Goal: Task Accomplishment & Management: Manage account settings

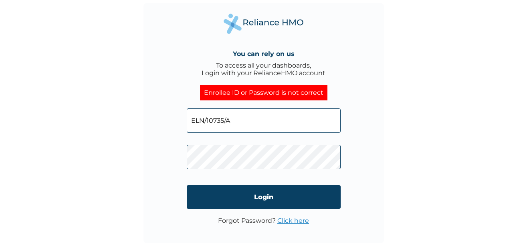
click at [254, 121] on input "ELN/10735/A" at bounding box center [264, 121] width 154 height 24
click at [242, 127] on input "ELN/10735/A" at bounding box center [264, 121] width 154 height 24
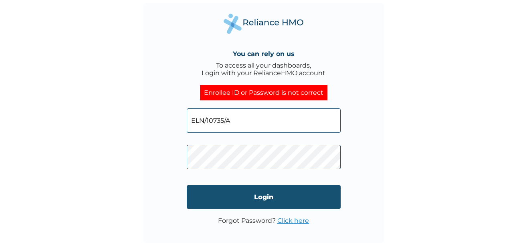
click at [268, 193] on input "Login" at bounding box center [264, 197] width 154 height 24
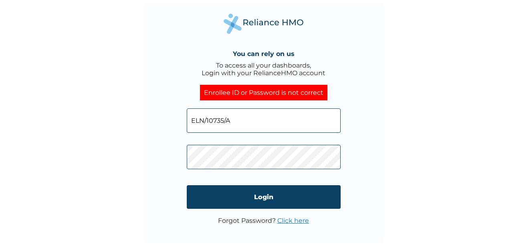
click at [284, 221] on link "Click here" at bounding box center [293, 221] width 32 height 8
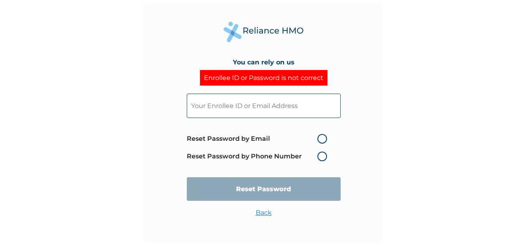
type input "ELN/10735/A"
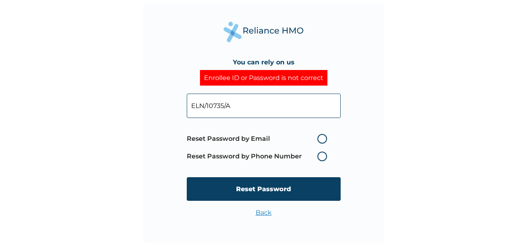
click at [323, 142] on label "Reset Password by Email" at bounding box center [259, 139] width 144 height 10
click at [319, 142] on input "Reset Password by Email" at bounding box center [312, 139] width 13 height 13
radio input "true"
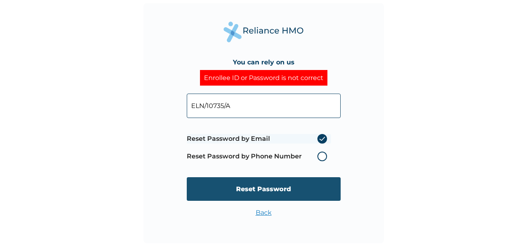
click at [272, 186] on input "Reset Password" at bounding box center [264, 189] width 154 height 24
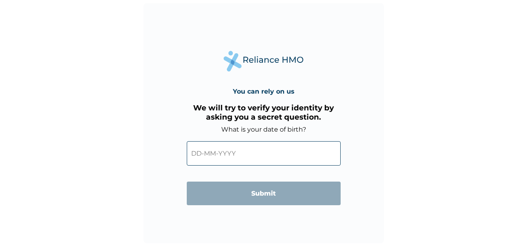
click at [201, 154] on input "text" at bounding box center [264, 153] width 154 height 24
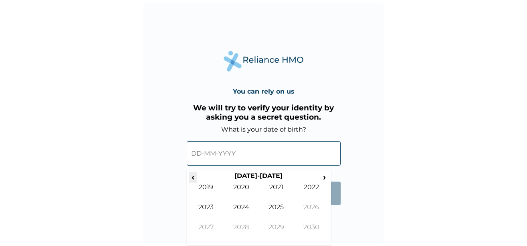
click at [194, 180] on span "‹" at bounding box center [193, 177] width 8 height 10
click at [326, 180] on span "›" at bounding box center [324, 177] width 9 height 10
click at [194, 176] on span "‹" at bounding box center [193, 177] width 8 height 10
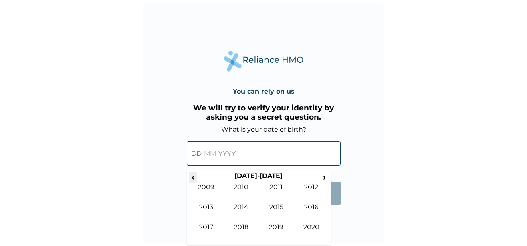
click at [194, 176] on span "‹" at bounding box center [193, 177] width 8 height 10
click at [191, 177] on span "‹" at bounding box center [193, 177] width 8 height 10
click at [310, 187] on td "1992" at bounding box center [311, 193] width 35 height 20
click at [274, 186] on td "Mar" at bounding box center [276, 193] width 35 height 20
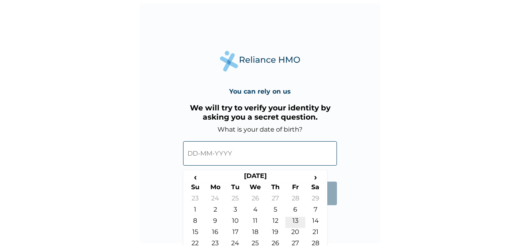
click at [293, 219] on td "13" at bounding box center [295, 222] width 20 height 11
type input "13-03-1992"
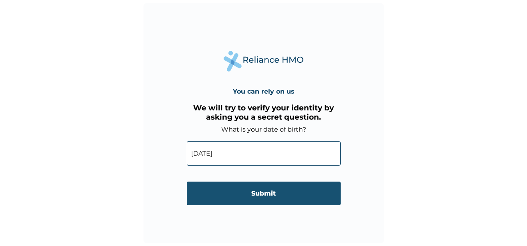
click at [272, 198] on input "Submit" at bounding box center [264, 194] width 154 height 24
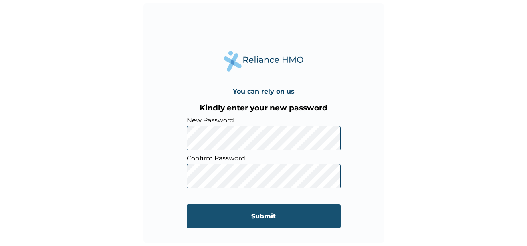
click at [262, 215] on input "Submit" at bounding box center [264, 217] width 154 height 24
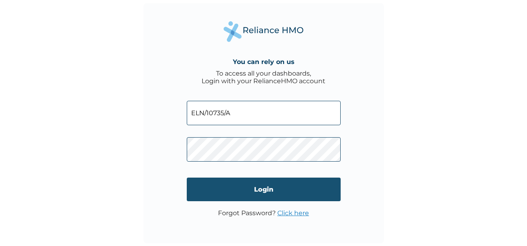
click at [258, 185] on input "Login" at bounding box center [264, 190] width 154 height 24
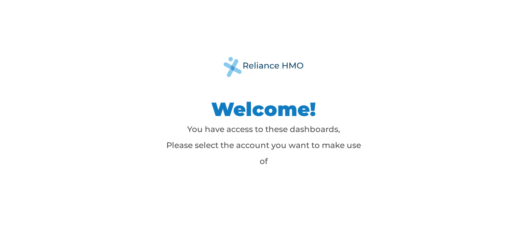
click at [267, 155] on p "You have access to these dashboards, Please select the account you want to make…" at bounding box center [263, 145] width 200 height 48
click at [240, 64] on img at bounding box center [264, 67] width 80 height 20
click at [237, 64] on img at bounding box center [264, 67] width 80 height 20
drag, startPoint x: 226, startPoint y: 102, endPoint x: 228, endPoint y: 108, distance: 6.5
click at [228, 107] on h1 "Welcome!" at bounding box center [263, 109] width 200 height 24
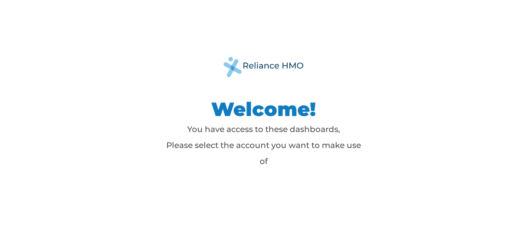
click at [228, 109] on h1 "Welcome!" at bounding box center [263, 109] width 200 height 24
drag, startPoint x: 267, startPoint y: 50, endPoint x: 264, endPoint y: 67, distance: 16.6
click at [266, 61] on div "Welcome! You have access to these dashboards, Please select the account you wan…" at bounding box center [263, 123] width 527 height 246
click at [264, 67] on img at bounding box center [264, 67] width 80 height 20
